Goal: Use online tool/utility

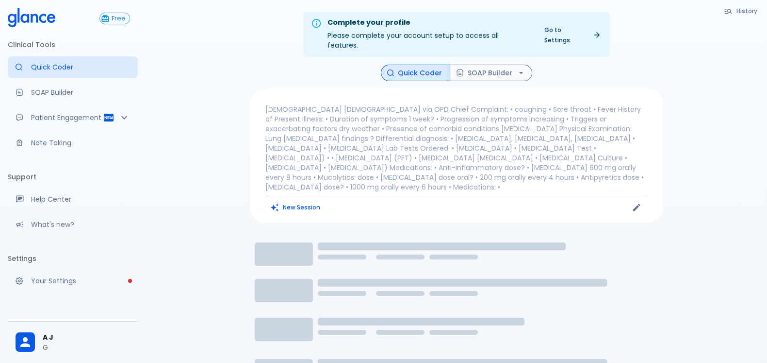
click at [286, 200] on button "New Session" at bounding box center [295, 207] width 61 height 14
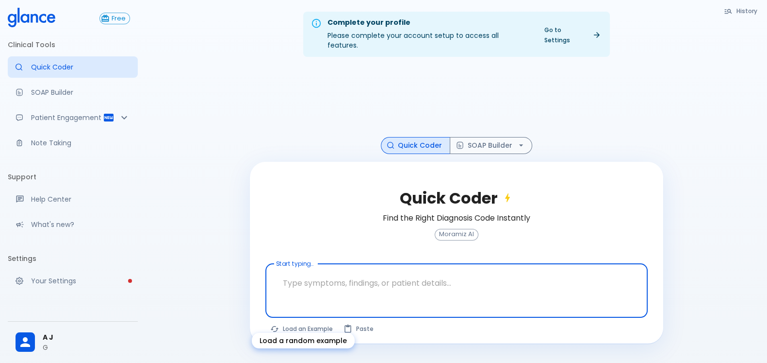
click at [310, 321] on button "Load an Example" at bounding box center [301, 328] width 73 height 14
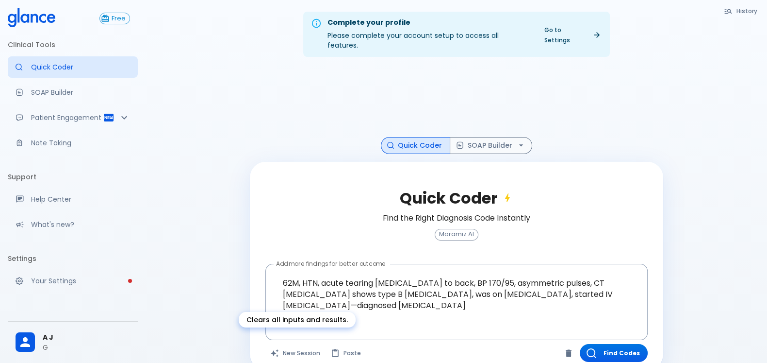
type textarea "62M, HTN, acute tearing [MEDICAL_DATA] to back, BP 170/95, asymmetric pulses, C…"
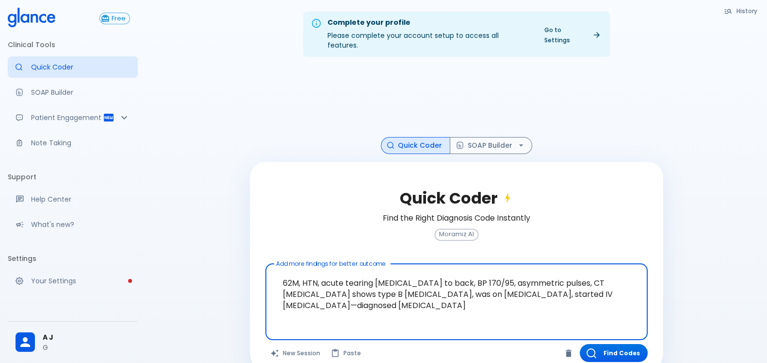
drag, startPoint x: 282, startPoint y: 273, endPoint x: 461, endPoint y: 269, distance: 178.7
click at [461, 269] on textarea "62M, HTN, acute tearing [MEDICAL_DATA] to back, BP 170/95, asymmetric pulses, C…" at bounding box center [456, 293] width 369 height 53
click at [442, 270] on textarea "62M, HTN, acute tearing [MEDICAL_DATA] to back, BP 170/95, asymmetric pulses, C…" at bounding box center [456, 293] width 369 height 53
drag, startPoint x: 446, startPoint y: 273, endPoint x: 282, endPoint y: 275, distance: 164.1
click at [282, 275] on textarea "62M, HTN, acute tearing [MEDICAL_DATA] to back, BP 170/95, asymmetric pulses, C…" at bounding box center [456, 293] width 369 height 53
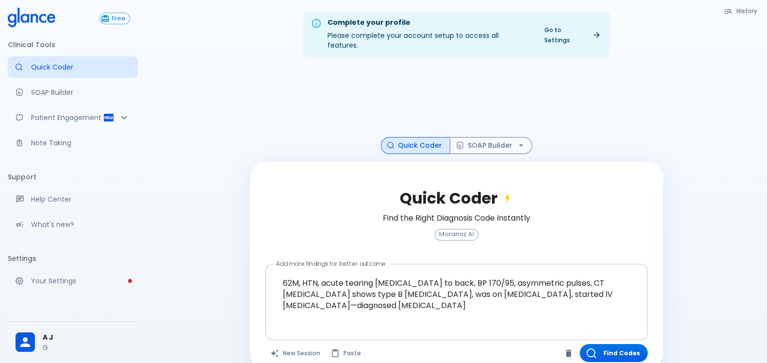
click at [492, 275] on textarea "62M, HTN, acute tearing [MEDICAL_DATA] to back, BP 170/95, asymmetric pulses, C…" at bounding box center [456, 293] width 369 height 53
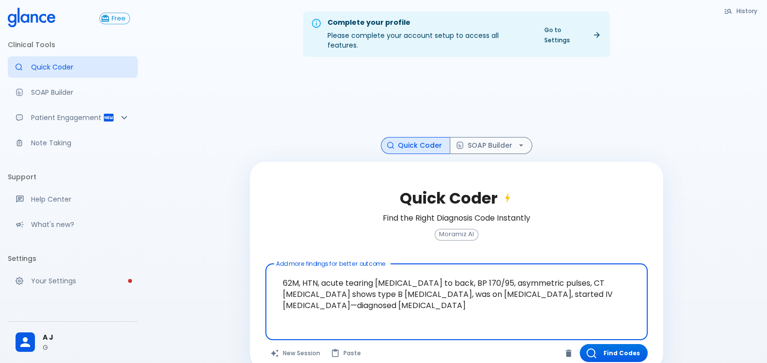
drag, startPoint x: 489, startPoint y: 272, endPoint x: 399, endPoint y: 286, distance: 90.5
click at [399, 286] on textarea "62M, HTN, acute tearing [MEDICAL_DATA] to back, BP 170/95, asymmetric pulses, C…" at bounding box center [456, 293] width 369 height 53
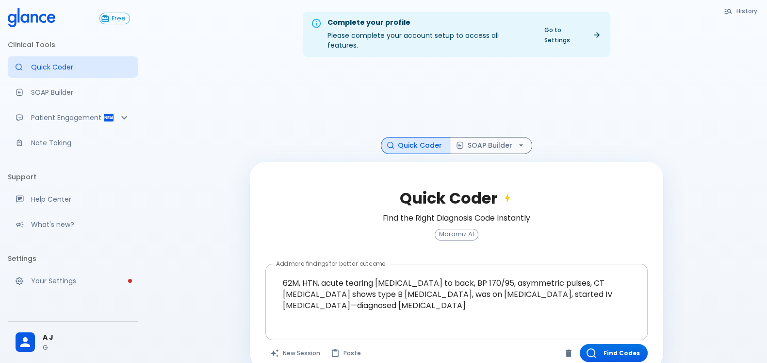
click at [450, 285] on textarea "62M, HTN, acute tearing [MEDICAL_DATA] to back, BP 170/95, asymmetric pulses, C…" at bounding box center [456, 293] width 369 height 53
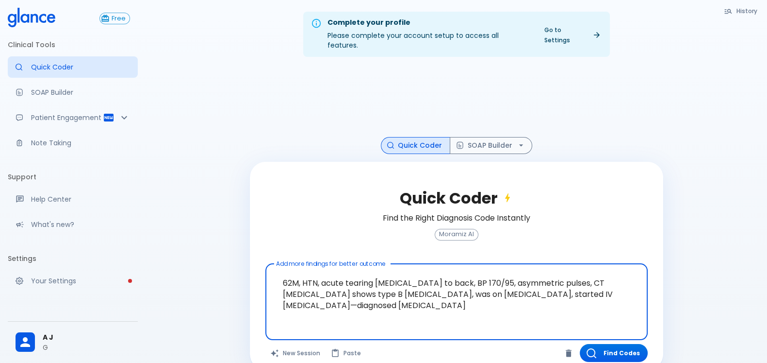
click at [450, 285] on textarea "62M, HTN, acute tearing [MEDICAL_DATA] to back, BP 170/95, asymmetric pulses, C…" at bounding box center [456, 293] width 369 height 53
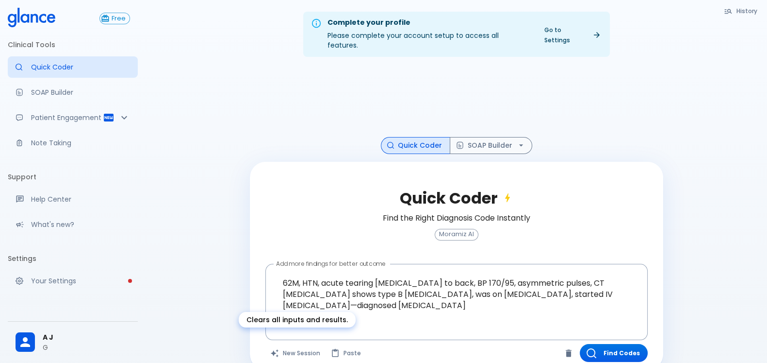
click at [291, 344] on button "New Session" at bounding box center [295, 353] width 61 height 18
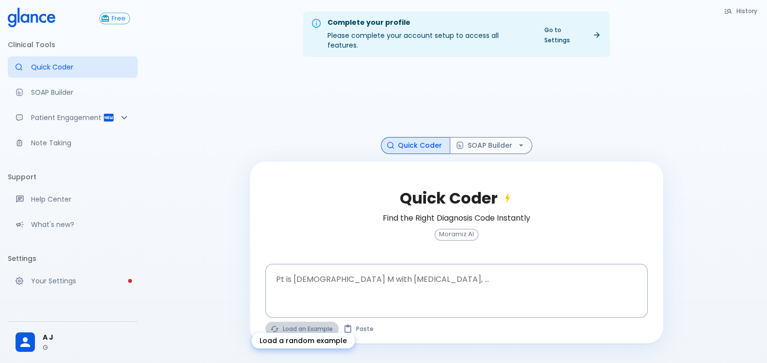
click at [309, 321] on button "Load an Example" at bounding box center [301, 328] width 73 height 14
type textarea "30F, weight loss, [MEDICAL_DATA], [MEDICAL_DATA], HR 121, [MEDICAL_DATA], TSH u…"
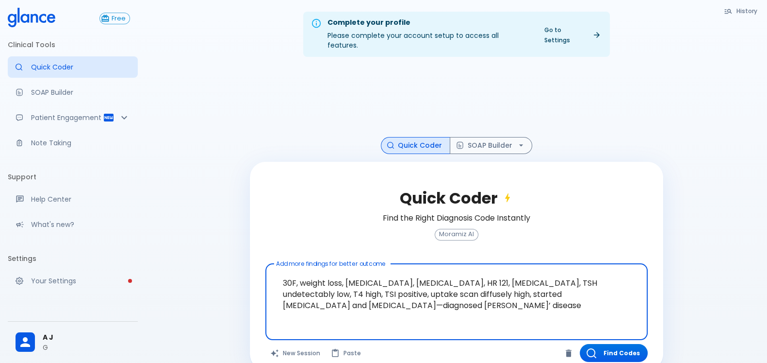
drag, startPoint x: 301, startPoint y: 270, endPoint x: 415, endPoint y: 275, distance: 114.2
click at [415, 275] on textarea "30F, weight loss, [MEDICAL_DATA], [MEDICAL_DATA], HR 121, [MEDICAL_DATA], TSH u…" at bounding box center [456, 293] width 369 height 53
drag, startPoint x: 466, startPoint y: 275, endPoint x: 599, endPoint y: 269, distance: 133.6
click at [599, 269] on textarea "30F, weight loss, [MEDICAL_DATA], [MEDICAL_DATA], HR 121, [MEDICAL_DATA], TSH u…" at bounding box center [456, 293] width 369 height 53
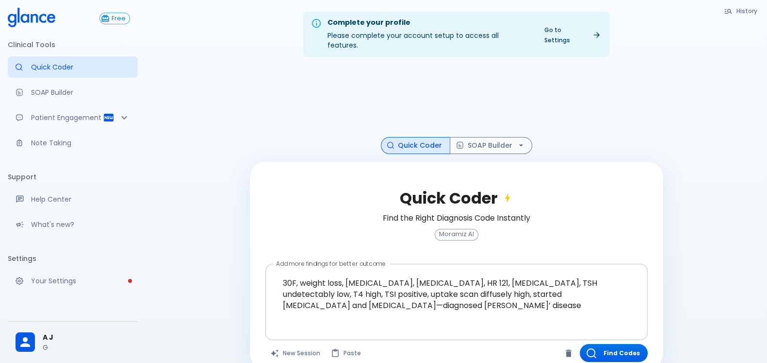
scroll to position [23, 0]
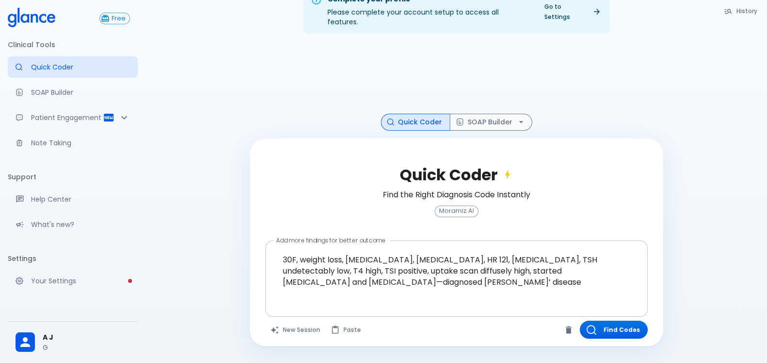
click at [510, 259] on textarea "30F, weight loss, [MEDICAL_DATA], [MEDICAL_DATA], HR 121, [MEDICAL_DATA], TSH u…" at bounding box center [456, 270] width 369 height 53
click at [289, 320] on button "New Session" at bounding box center [295, 329] width 61 height 18
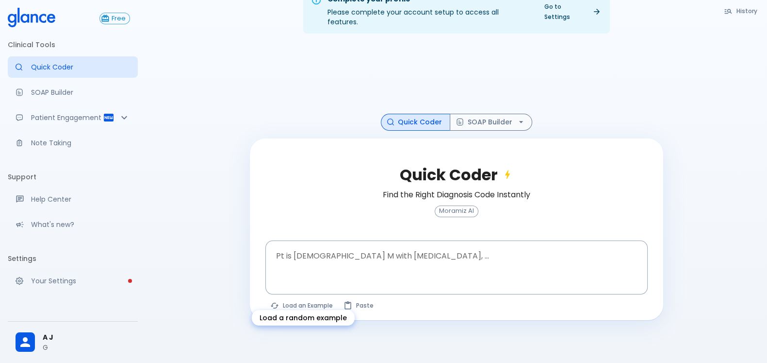
click at [284, 298] on button "Load an Example" at bounding box center [301, 305] width 73 height 14
type textarea "30F, weight loss, [MEDICAL_DATA], [MEDICAL_DATA], HR 121, [MEDICAL_DATA], TSH u…"
